Goal: Task Accomplishment & Management: Manage account settings

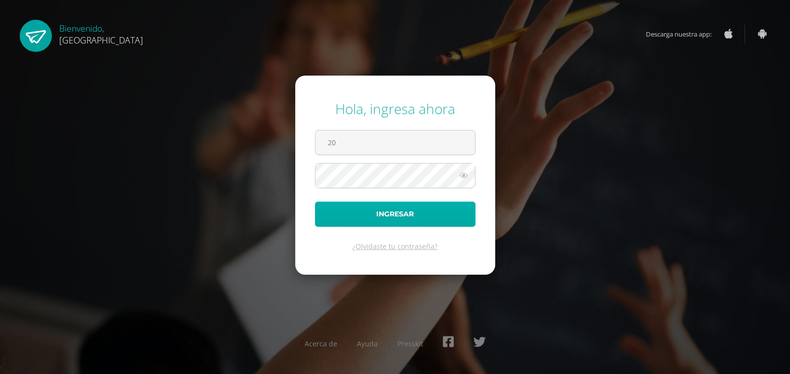
type input "[EMAIL_ADDRESS][DOMAIN_NAME]"
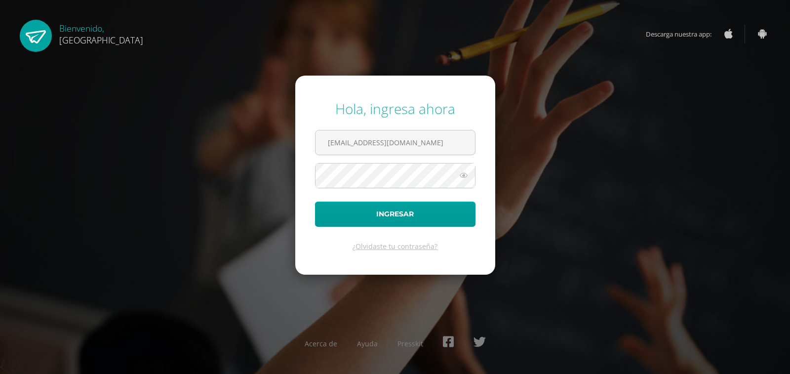
click at [315, 202] on button "Ingresar" at bounding box center [395, 214] width 161 height 25
